Goal: Task Accomplishment & Management: Manage account settings

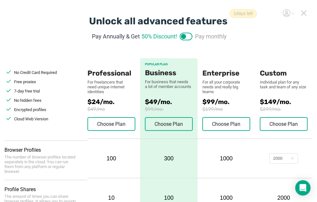
click at [191, 38] on label at bounding box center [186, 37] width 13 height 8
click at [191, 38] on input "checkbox" at bounding box center [186, 34] width 13 height 8
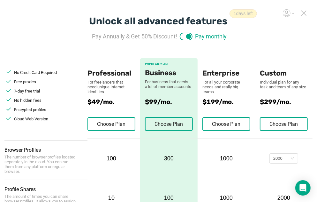
click at [182, 38] on label at bounding box center [186, 37] width 13 height 8
click at [182, 38] on input "checkbox" at bounding box center [186, 34] width 13 height 8
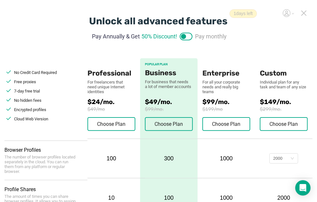
click at [190, 37] on label at bounding box center [186, 37] width 13 height 8
click at [190, 37] on input "checkbox" at bounding box center [186, 34] width 13 height 8
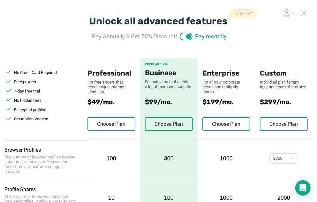
click at [182, 35] on label at bounding box center [186, 37] width 13 height 8
click at [182, 35] on input "checkbox" at bounding box center [186, 34] width 13 height 8
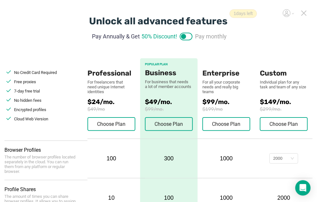
click at [190, 36] on label at bounding box center [186, 37] width 13 height 8
click at [190, 36] on input "checkbox" at bounding box center [186, 34] width 13 height 8
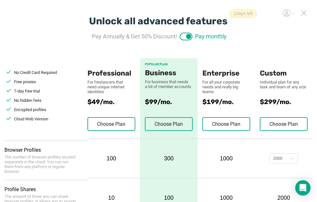
click at [184, 36] on label at bounding box center [186, 37] width 13 height 8
click at [184, 36] on input "checkbox" at bounding box center [186, 34] width 13 height 8
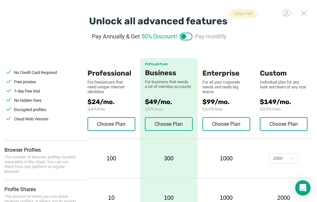
click at [190, 36] on label at bounding box center [186, 37] width 13 height 8
click at [190, 36] on input "checkbox" at bounding box center [186, 34] width 13 height 8
checkbox input "true"
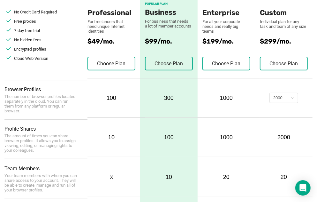
scroll to position [64, 0]
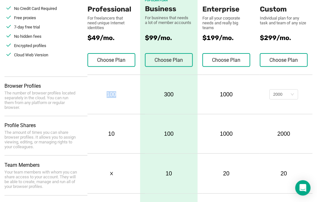
drag, startPoint x: 108, startPoint y: 93, endPoint x: 116, endPoint y: 93, distance: 8.6
click at [116, 93] on div "100" at bounding box center [112, 94] width 48 height 7
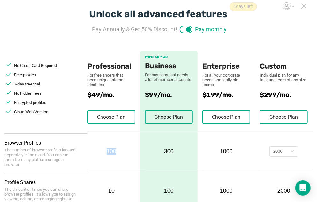
scroll to position [0, 0]
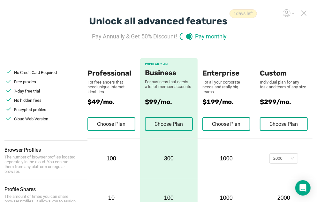
click at [293, 13] on icon at bounding box center [293, 13] width 2 height 1
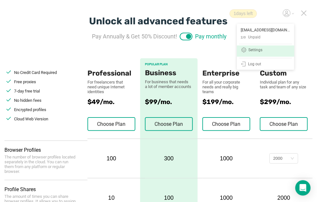
click at [259, 50] on div "Settings" at bounding box center [256, 50] width 14 height 5
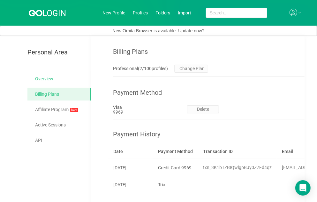
click at [50, 80] on link "Overview" at bounding box center [60, 78] width 51 height 13
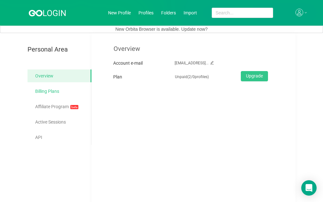
click at [58, 92] on link "Billing Plans" at bounding box center [60, 91] width 51 height 13
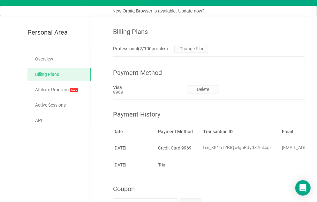
scroll to position [36, 0]
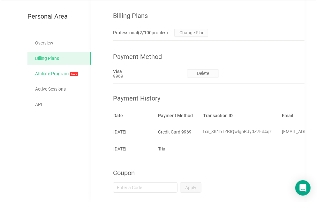
click at [60, 76] on link "Affiliate Program beta" at bounding box center [60, 73] width 51 height 13
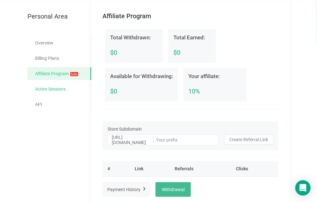
click at [61, 91] on link "Active Sessions" at bounding box center [60, 88] width 51 height 13
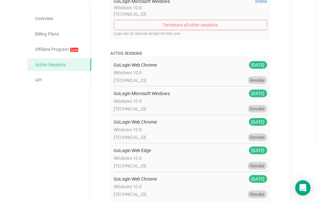
scroll to position [22, 0]
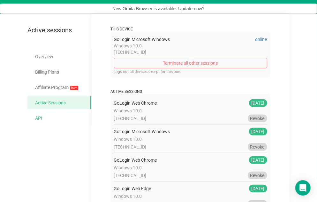
click at [42, 117] on link "API" at bounding box center [60, 118] width 51 height 13
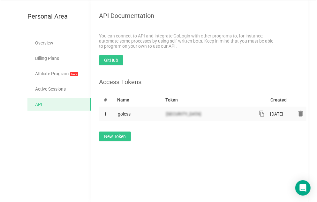
scroll to position [4, 0]
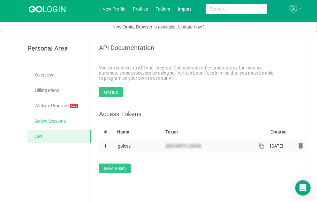
click at [52, 120] on link "Active Sessions" at bounding box center [60, 120] width 51 height 13
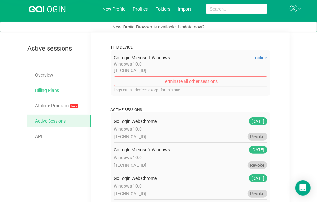
click at [56, 89] on link "Billing Plans" at bounding box center [60, 90] width 51 height 13
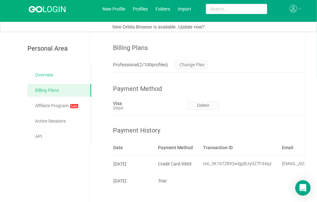
click at [55, 72] on link "Overview" at bounding box center [60, 74] width 51 height 13
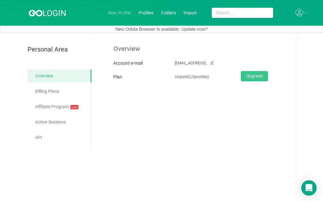
click at [125, 13] on link "New Profile" at bounding box center [119, 12] width 23 height 5
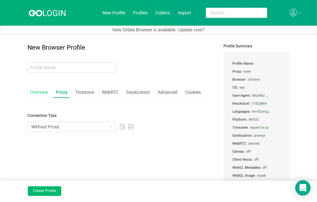
click at [41, 92] on div "Overview" at bounding box center [38, 92] width 23 height 12
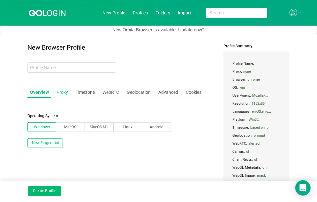
click at [64, 90] on div "Proxy" at bounding box center [62, 92] width 17 height 12
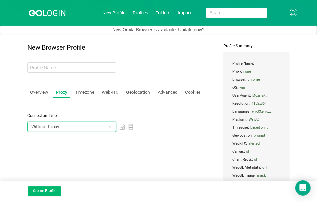
click at [110, 126] on icon "icon: down" at bounding box center [110, 126] width 3 height 2
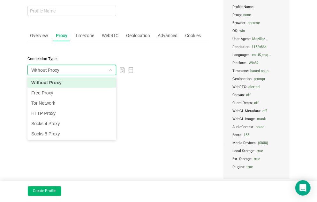
scroll to position [25, 0]
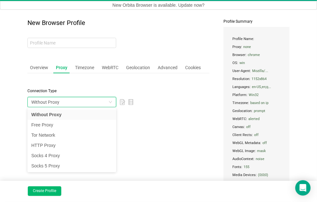
click at [159, 116] on div "New Browser Profile Overview Proxy Timezone WebRTC Geolocation Advanced Cookies…" at bounding box center [118, 127] width 182 height 217
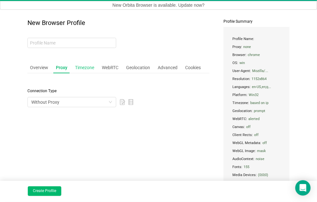
click at [90, 68] on div "Timezone" at bounding box center [85, 68] width 24 height 12
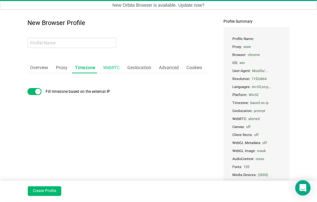
click at [115, 67] on div "WebRTC" at bounding box center [112, 68] width 22 height 12
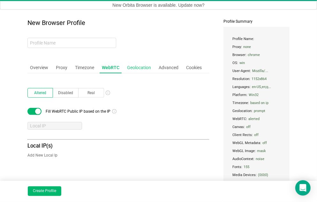
click at [143, 66] on div "Geolocation" at bounding box center [139, 68] width 29 height 12
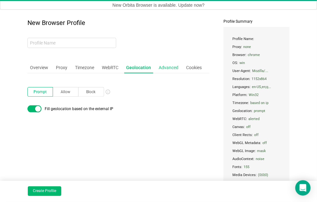
click at [169, 69] on div "Advanced" at bounding box center [168, 68] width 25 height 12
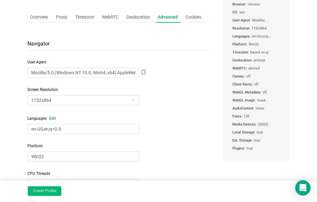
scroll to position [0, 0]
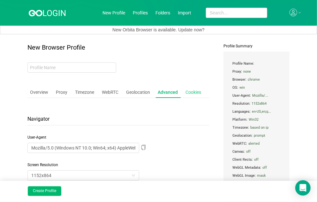
click at [194, 91] on div "Cookies" at bounding box center [193, 92] width 21 height 12
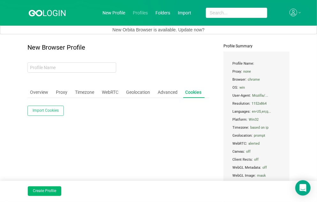
click at [145, 13] on link "Profiles" at bounding box center [140, 12] width 15 height 5
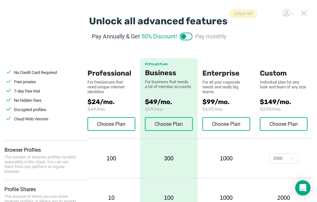
click at [304, 14] on icon at bounding box center [304, 13] width 6 height 6
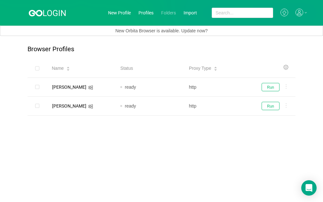
click at [166, 13] on link "Folders" at bounding box center [168, 12] width 15 height 5
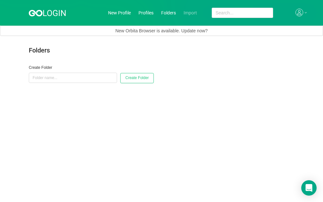
click at [188, 12] on link "Import" at bounding box center [189, 12] width 13 height 5
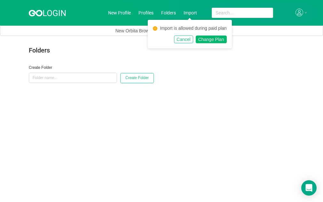
click at [187, 40] on button "Cancel" at bounding box center [183, 39] width 19 height 8
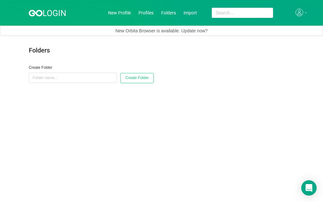
drag, startPoint x: 25, startPoint y: 0, endPoint x: 305, endPoint y: 13, distance: 280.3
click at [305, 13] on div at bounding box center [301, 13] width 12 height 8
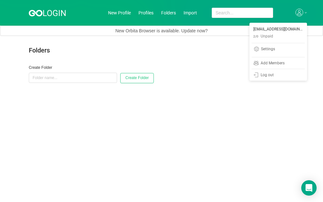
click at [306, 13] on icon at bounding box center [306, 12] width 2 height 1
